Goal: Task Accomplishment & Management: Use online tool/utility

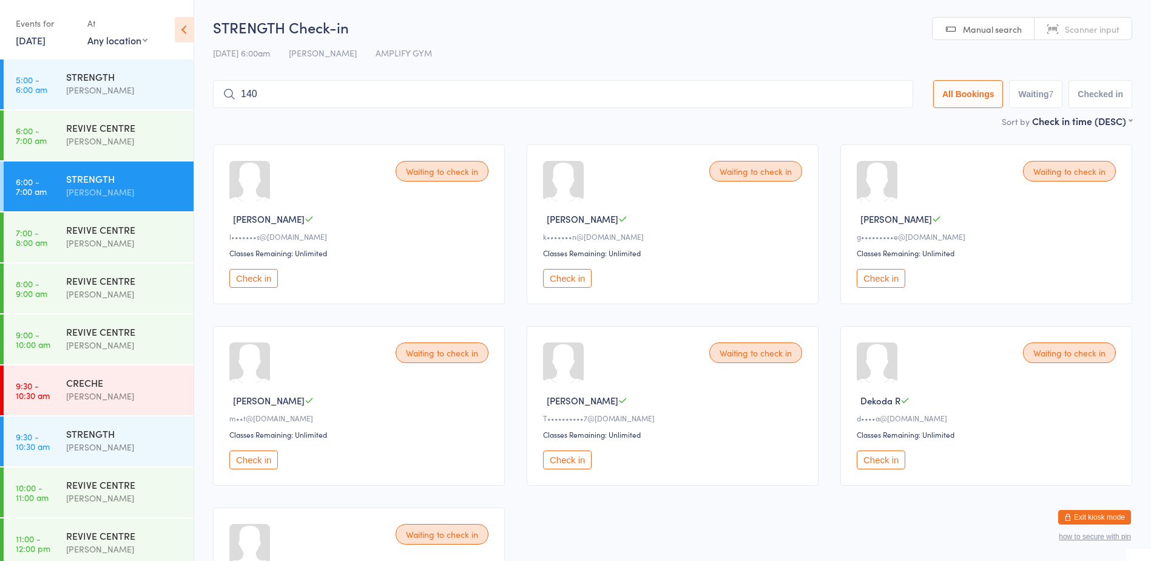
type input "1403"
type input "1003"
type input "1298"
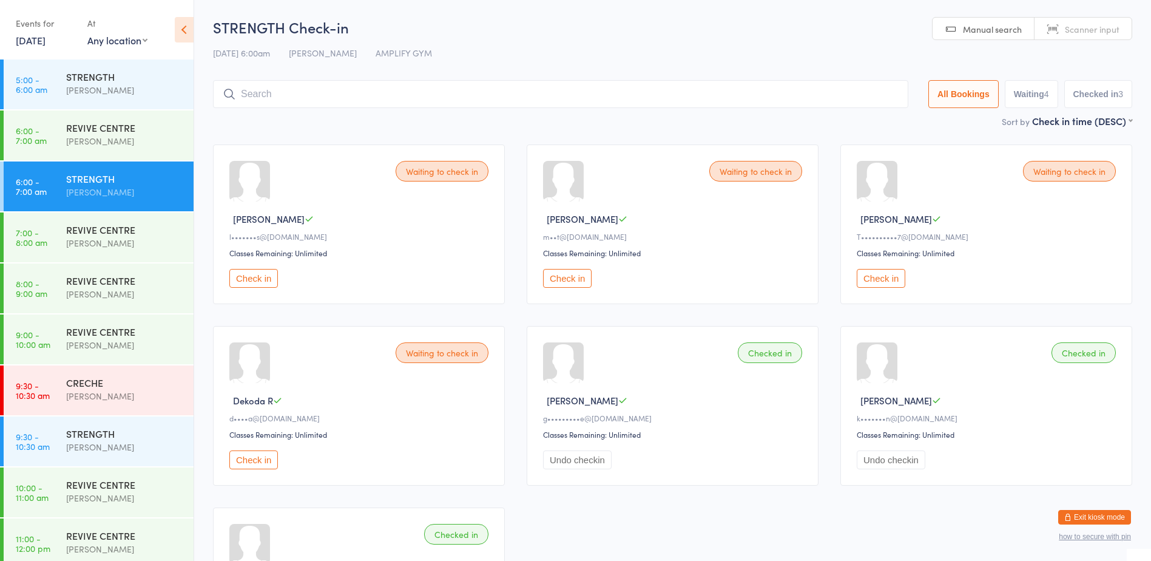
click at [581, 277] on button "Check in" at bounding box center [567, 278] width 49 height 19
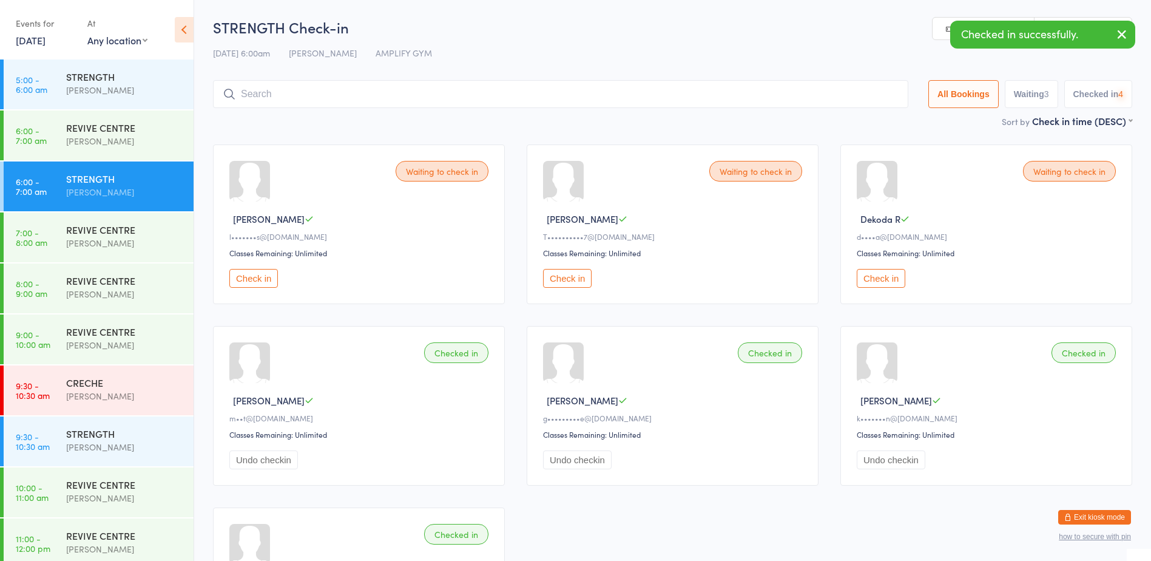
click at [581, 277] on button "Check in" at bounding box center [567, 278] width 49 height 19
click at [272, 113] on div "STRENGTH Check-in [DATE] 6:00am [PERSON_NAME] AMPLIFY GYM Manual search Scanner…" at bounding box center [672, 65] width 919 height 97
click at [268, 100] on input "search" at bounding box center [560, 94] width 695 height 28
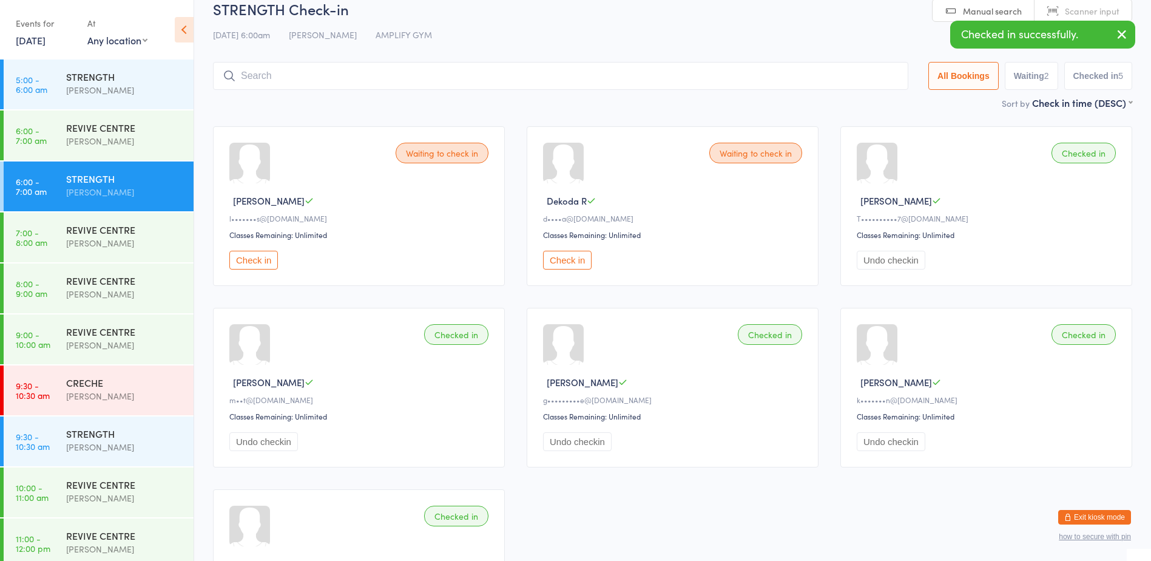
scroll to position [11, 0]
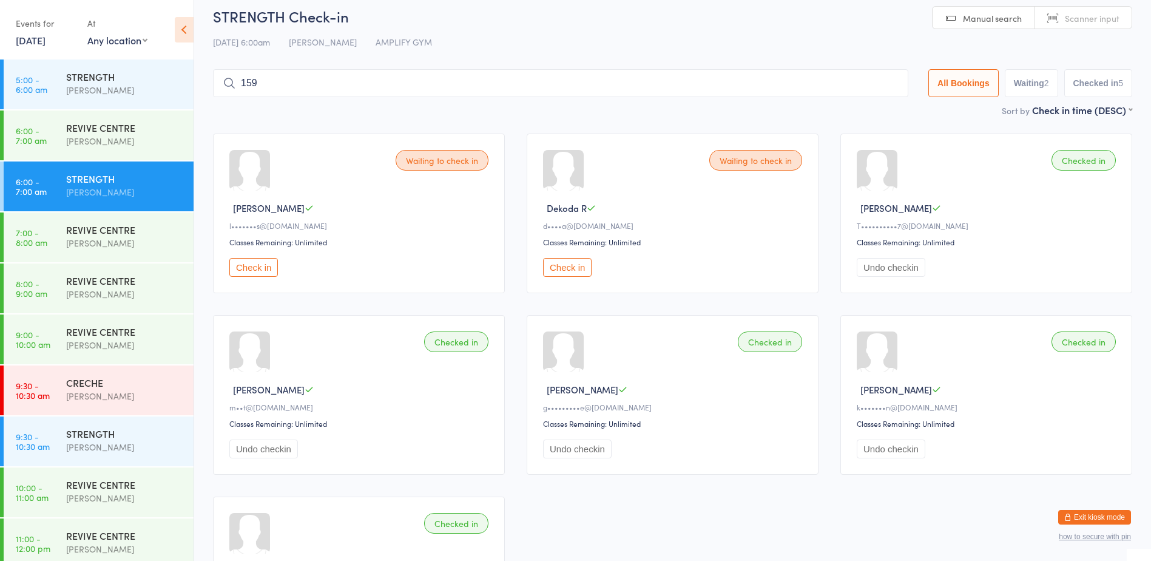
type input "1597"
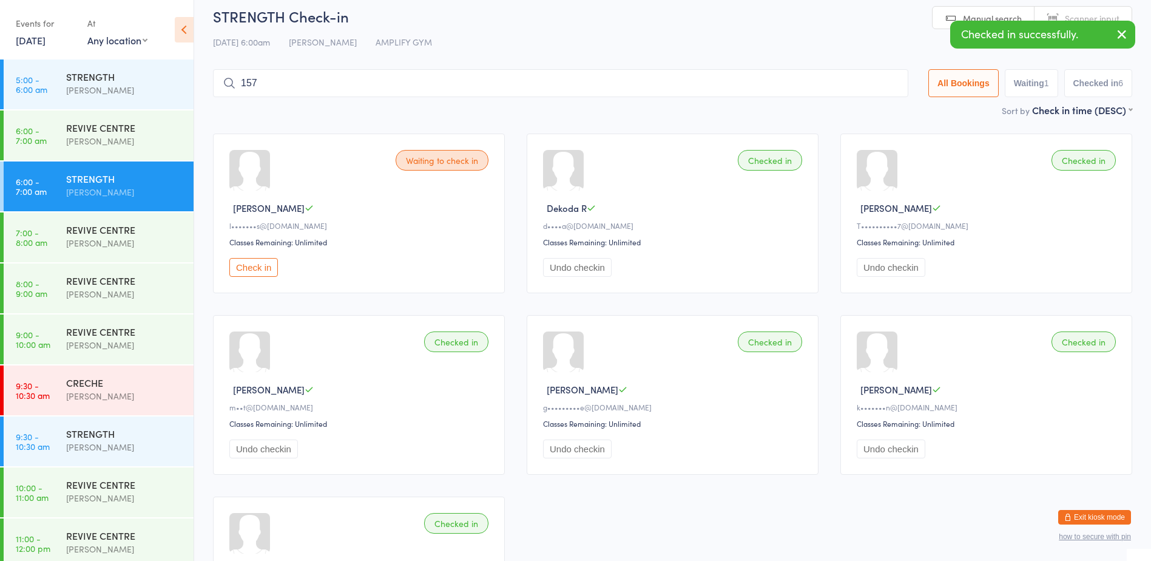
type input "1576"
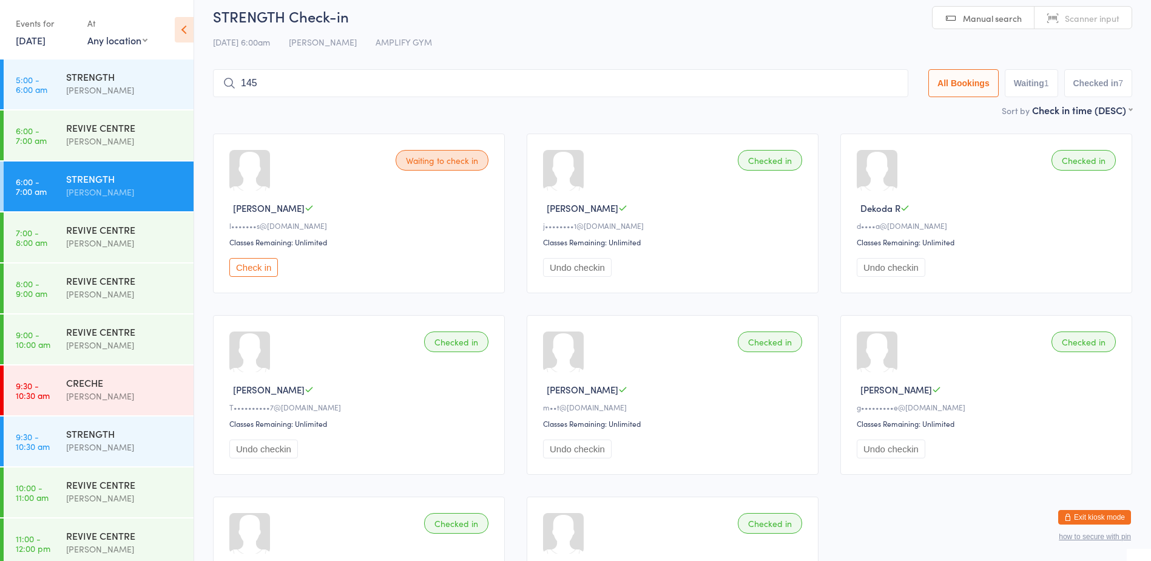
type input "1456"
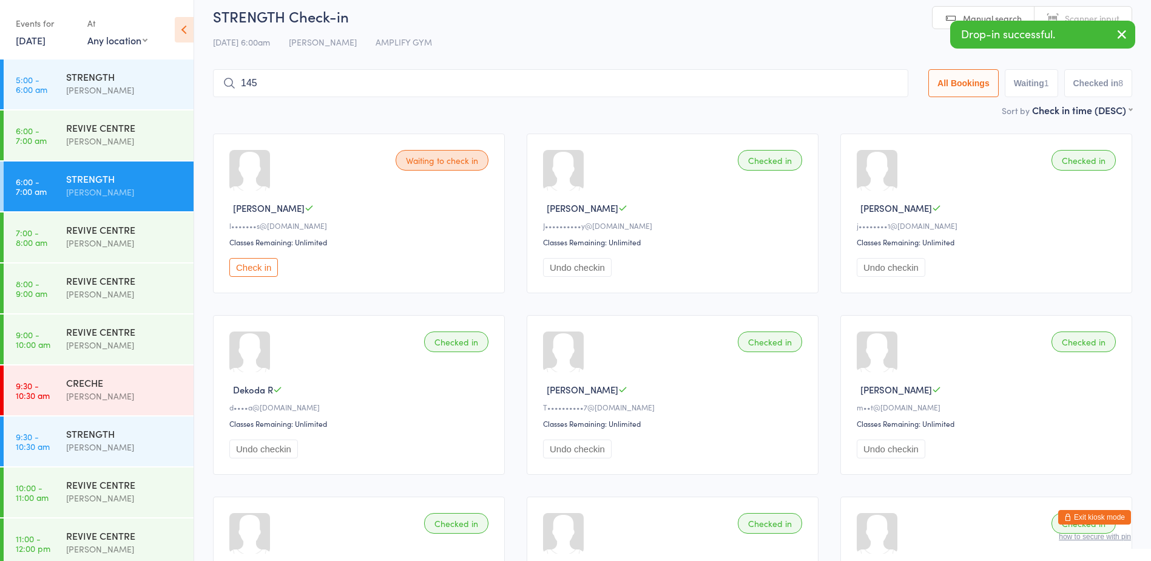
type input "1457"
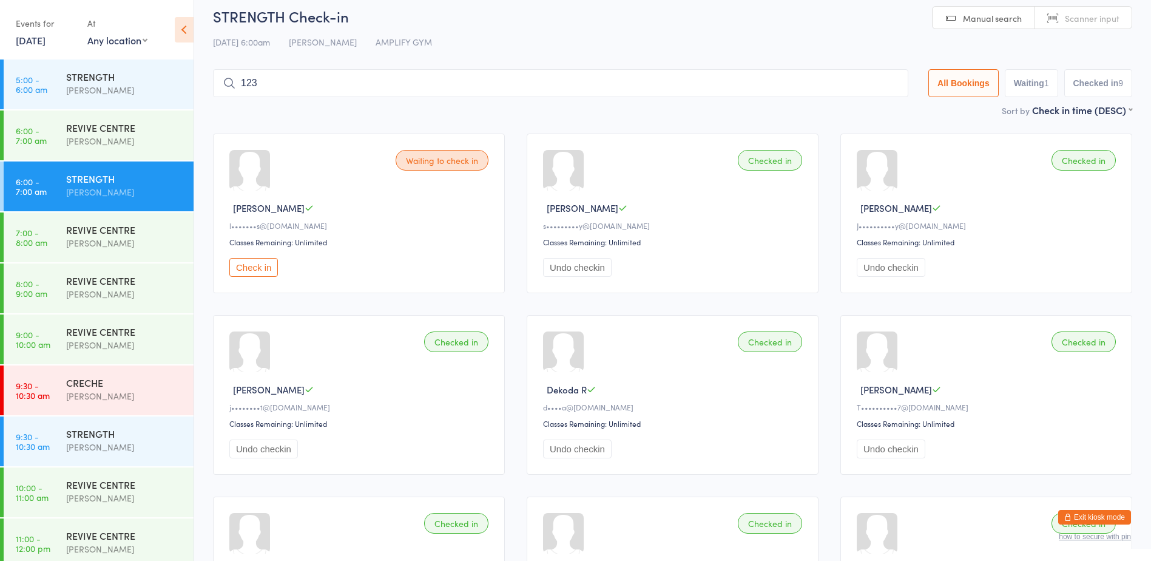
type input "1237"
type input "1285"
